Goal: Navigation & Orientation: Find specific page/section

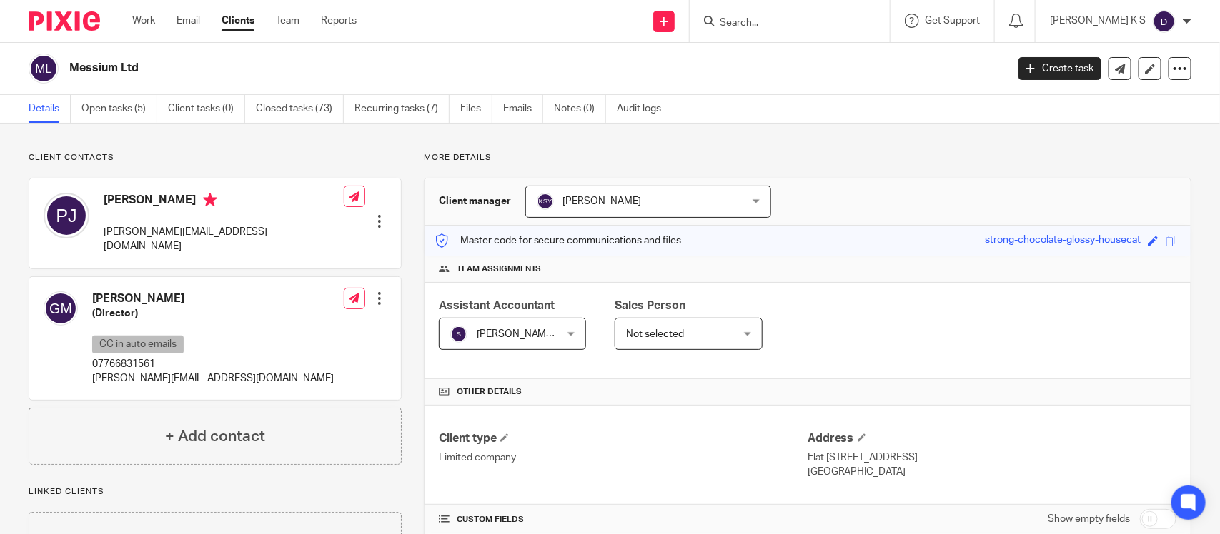
click at [772, 19] on input "Search" at bounding box center [782, 23] width 129 height 13
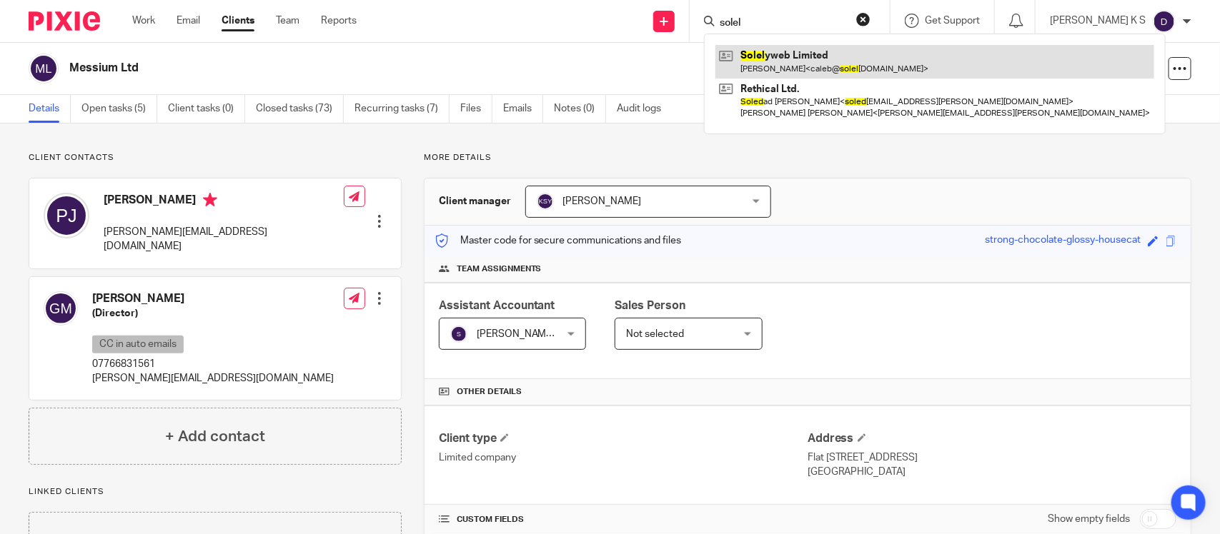
type input "solel"
click at [812, 48] on link at bounding box center [934, 61] width 439 height 33
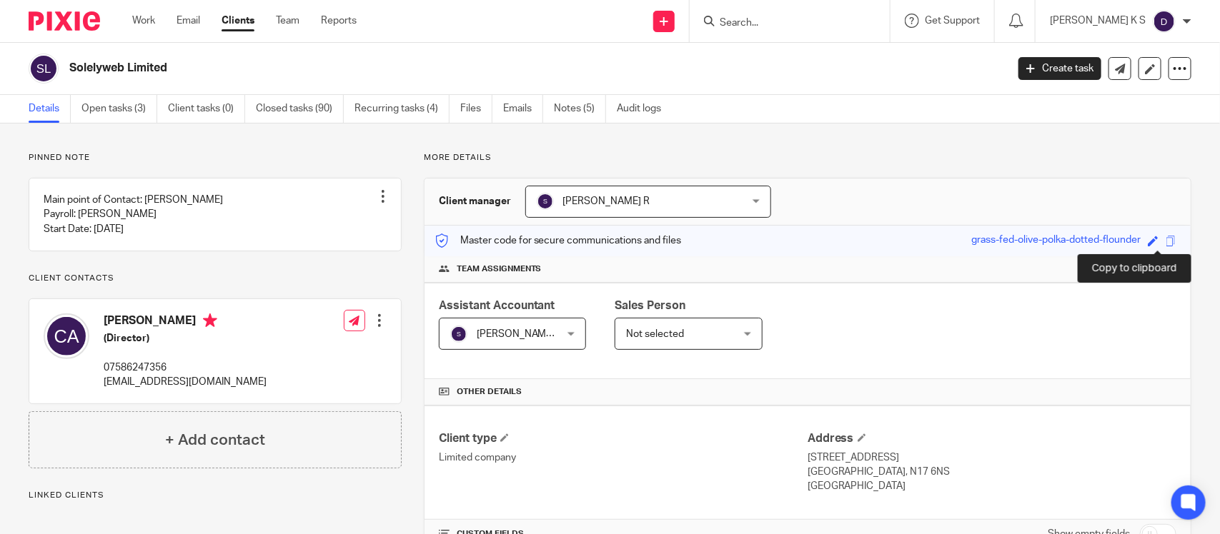
click at [1165, 239] on span at bounding box center [1170, 241] width 11 height 11
click at [1165, 240] on span at bounding box center [1170, 241] width 11 height 11
